Goal: Task Accomplishment & Management: Complete application form

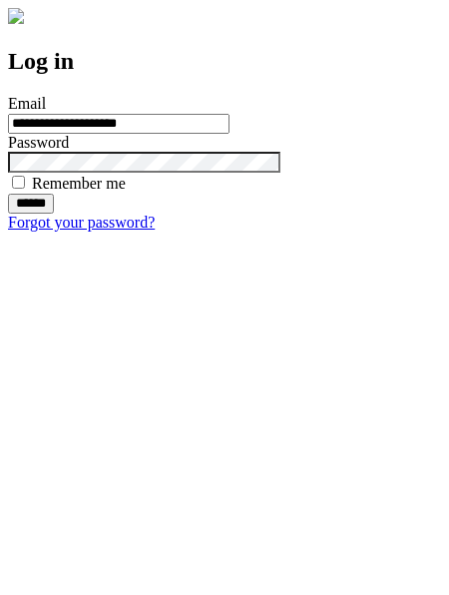
type input "**********"
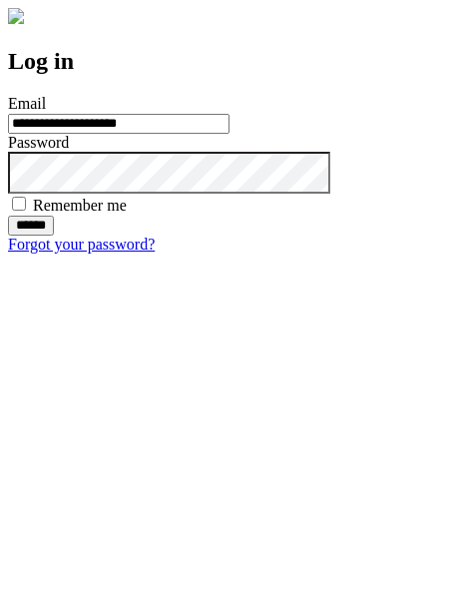
click at [54, 236] on input "******" at bounding box center [31, 226] width 46 height 20
